Goal: Find specific page/section: Find specific page/section

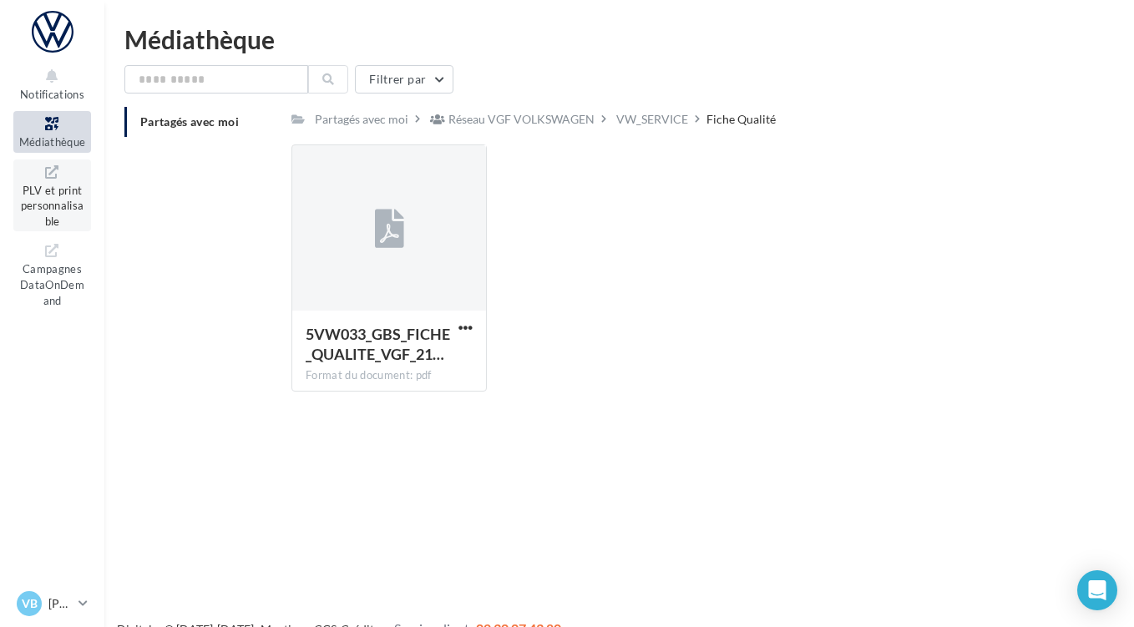
click at [60, 194] on span "PLV et print personnalisable" at bounding box center [52, 204] width 63 height 48
click at [45, 32] on div at bounding box center [52, 32] width 78 height 42
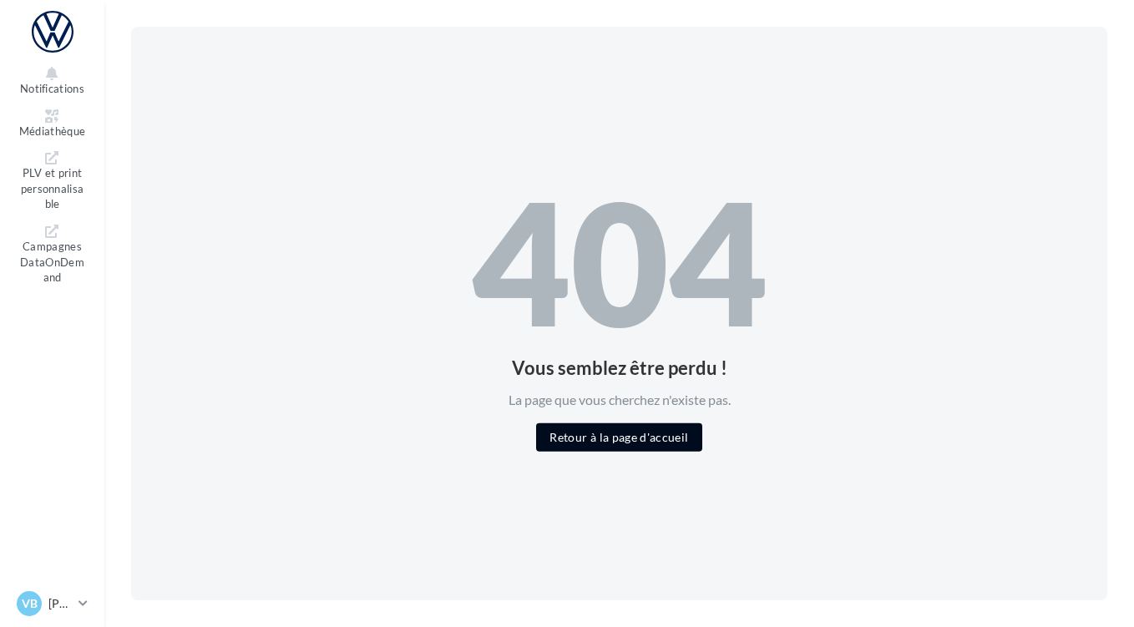
click at [585, 442] on button "Retour à la page d'accueil" at bounding box center [618, 437] width 165 height 28
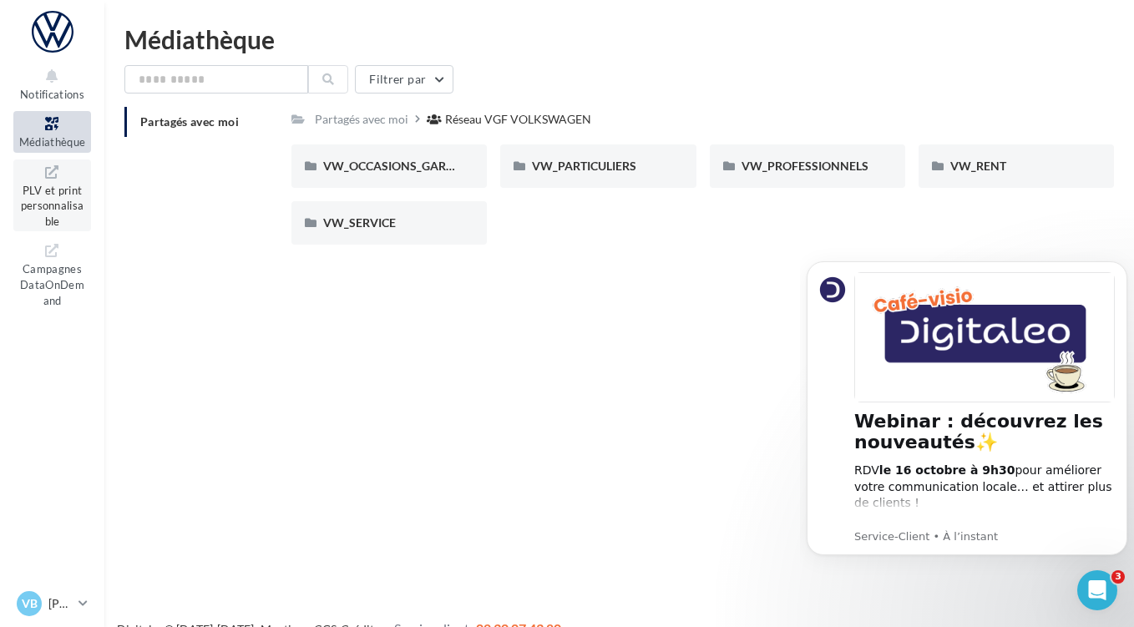
click at [48, 190] on span "PLV et print personnalisable" at bounding box center [52, 204] width 63 height 48
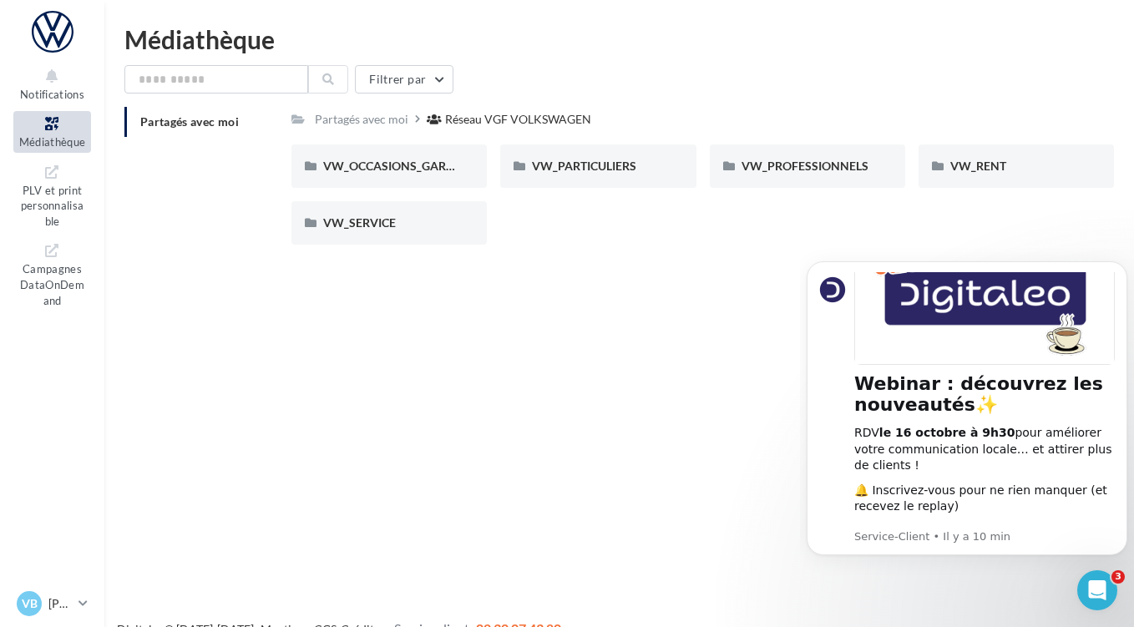
click at [614, 438] on div "Notifications Médiathèque" at bounding box center [567, 340] width 1134 height 627
click at [55, 189] on span "PLV et print personnalisable" at bounding box center [52, 204] width 63 height 48
